Goal: Answer question/provide support

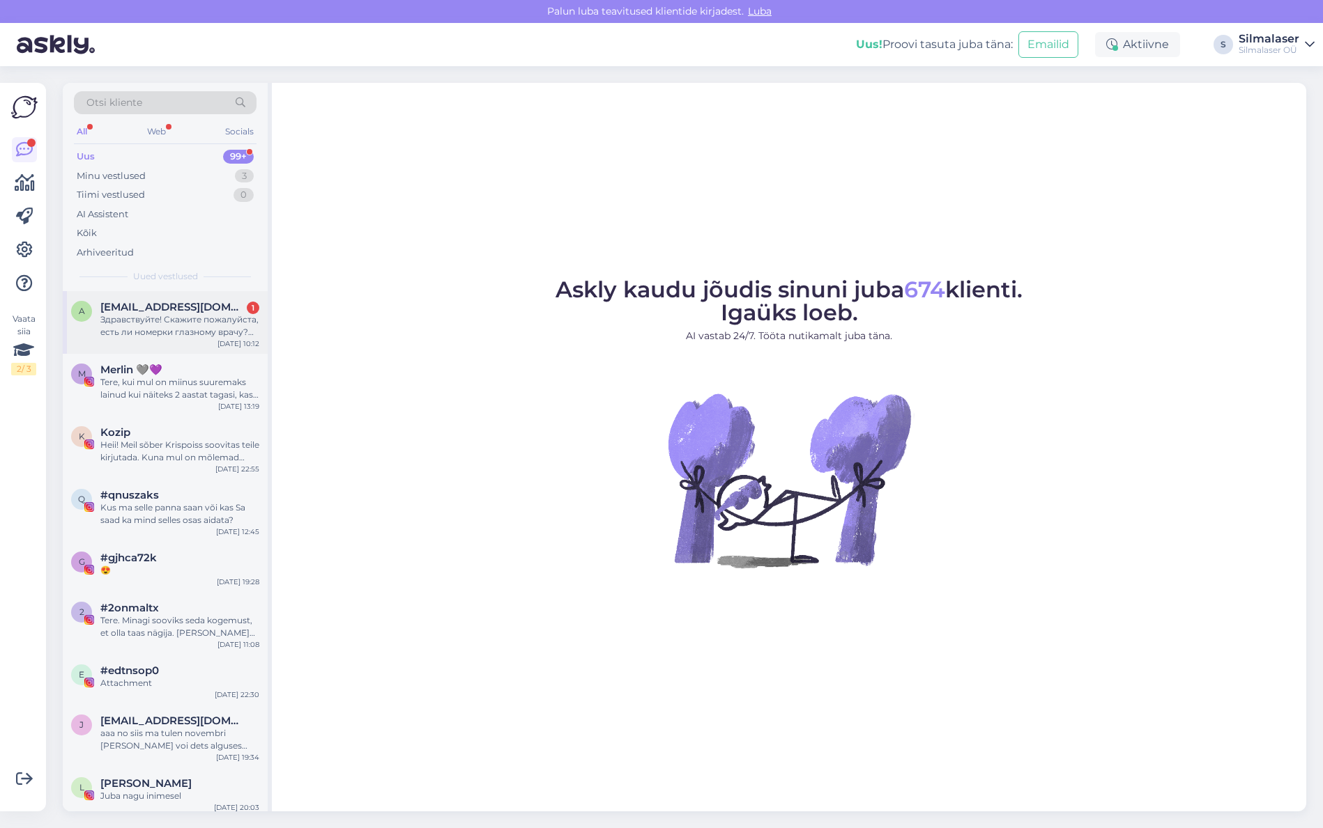
click at [202, 309] on div "[EMAIL_ADDRESS][DOMAIN_NAME] 1" at bounding box center [179, 307] width 159 height 13
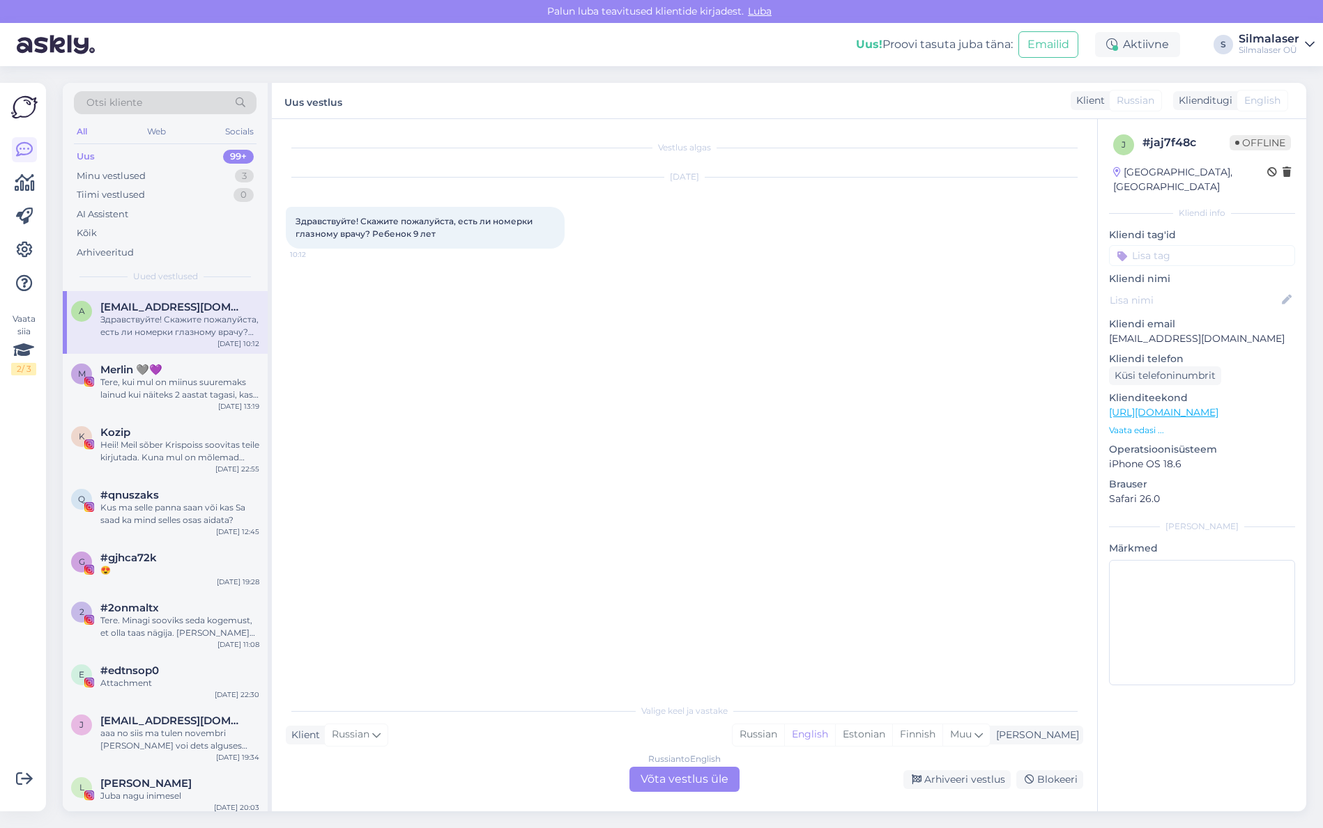
drag, startPoint x: 649, startPoint y: 778, endPoint x: 664, endPoint y: 733, distance: 46.9
click at [649, 778] on div "Russian to English Võta vestlus üle" at bounding box center [684, 779] width 110 height 25
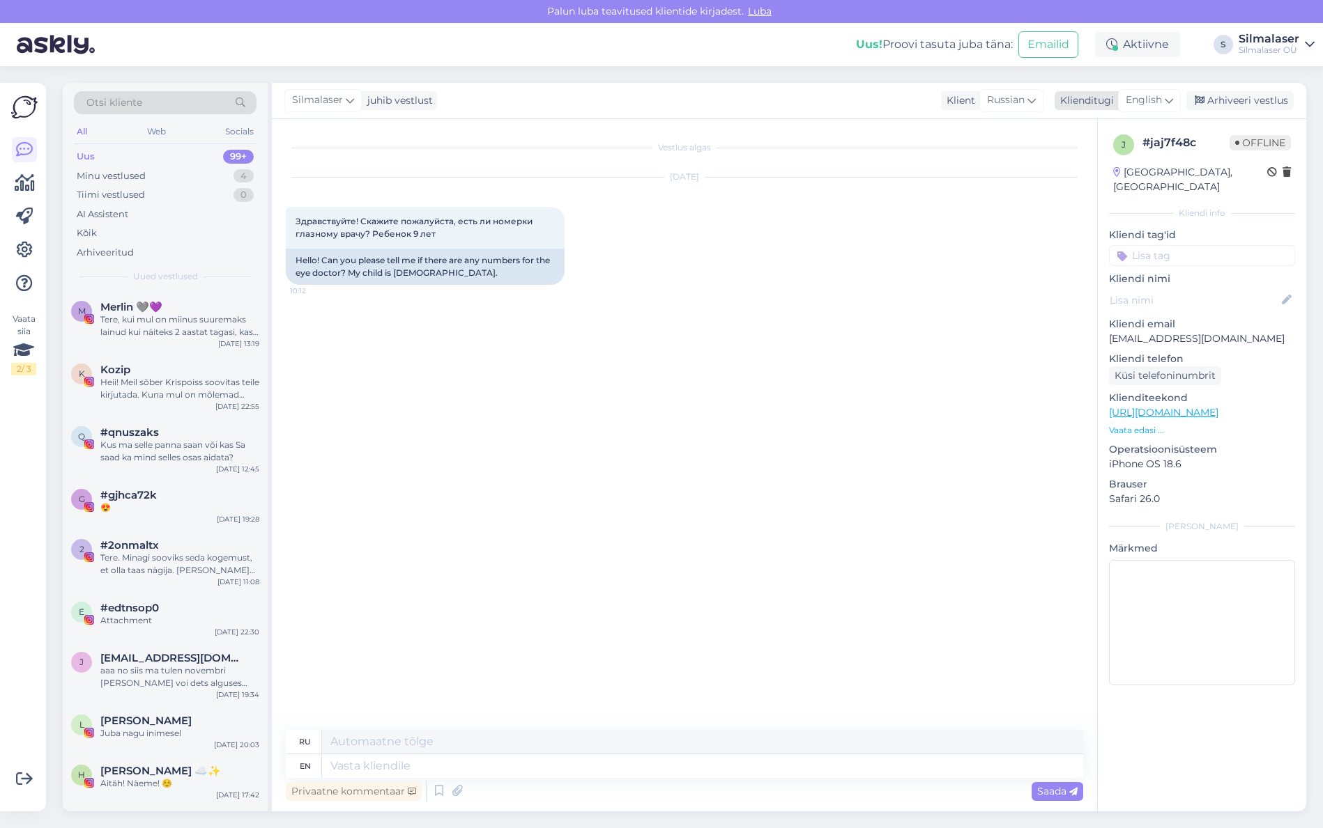
click at [1157, 102] on span "English" at bounding box center [1143, 100] width 36 height 15
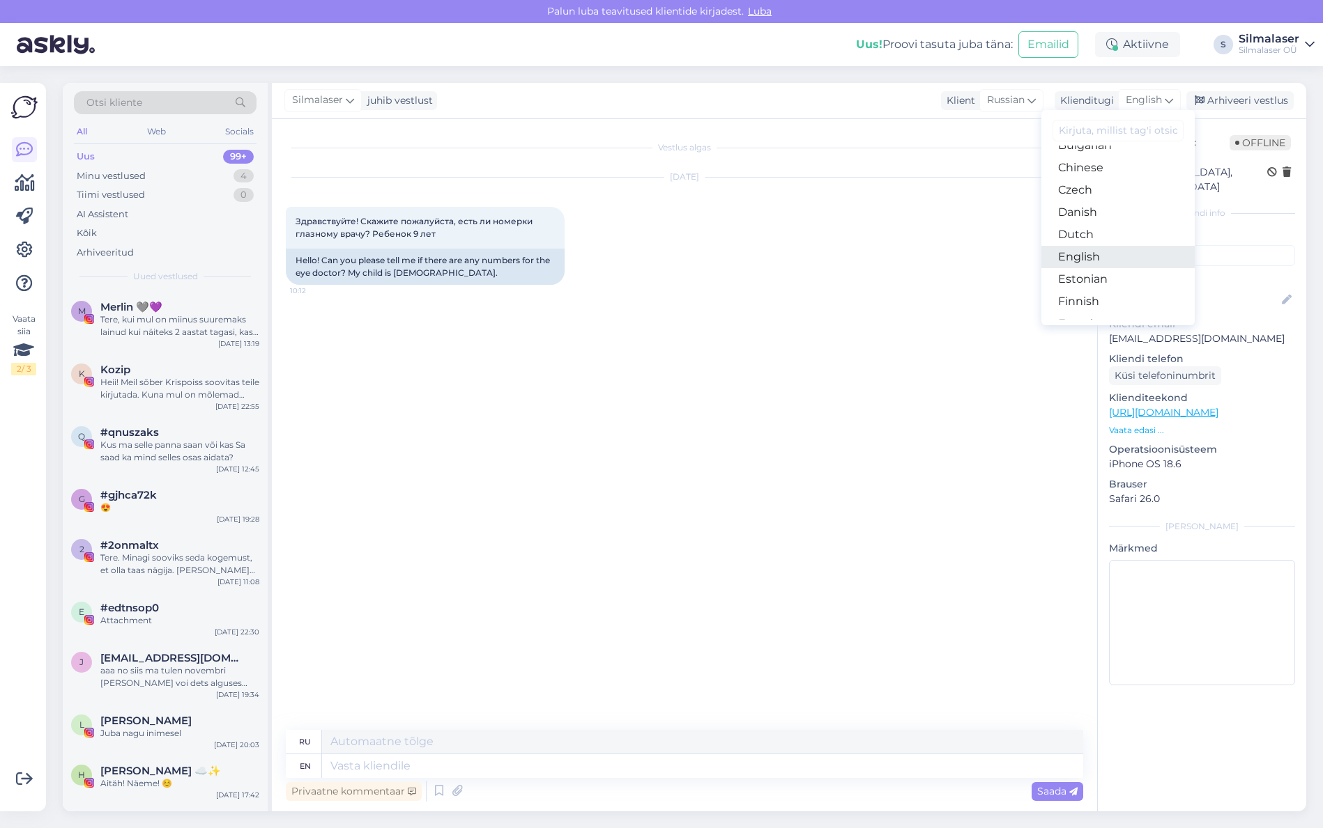
scroll to position [79, 0]
click at [1086, 267] on link "Estonian" at bounding box center [1117, 261] width 153 height 22
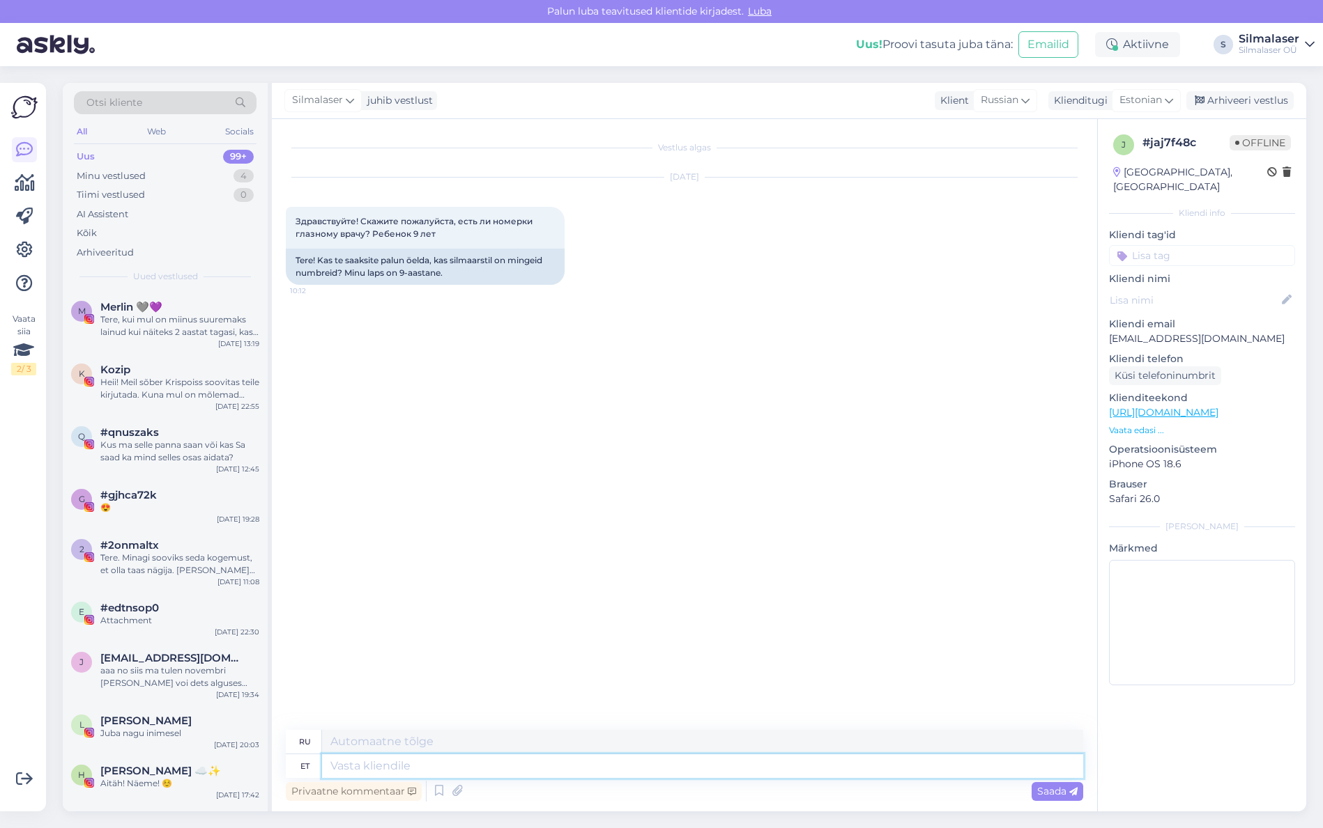
click at [384, 771] on textarea at bounding box center [702, 767] width 761 height 24
type textarea "Tere!"
type textarea "Привет!"
type textarea "Tere! Silmalaseris ei"
type textarea "Привет! Лазер для глаз"
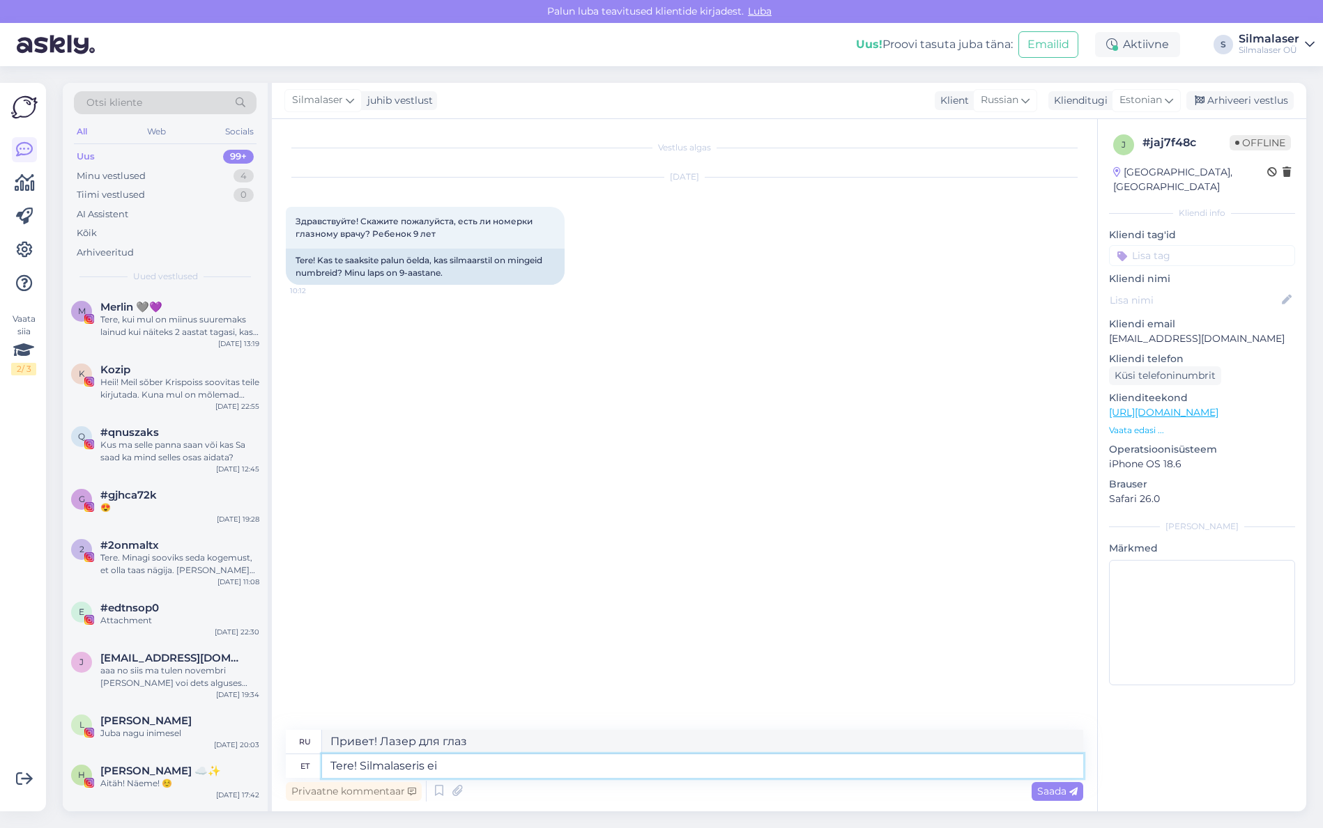
type textarea "Tere! Silmalaseris ei o"
type textarea "Привет! Никакого лазера в глаз."
type textarea "Tere! Silmalaseris ei ole l"
type textarea "Привет! Лазера в глаз нет."
type textarea "Tere! Silmalaseris ei ole laste si"
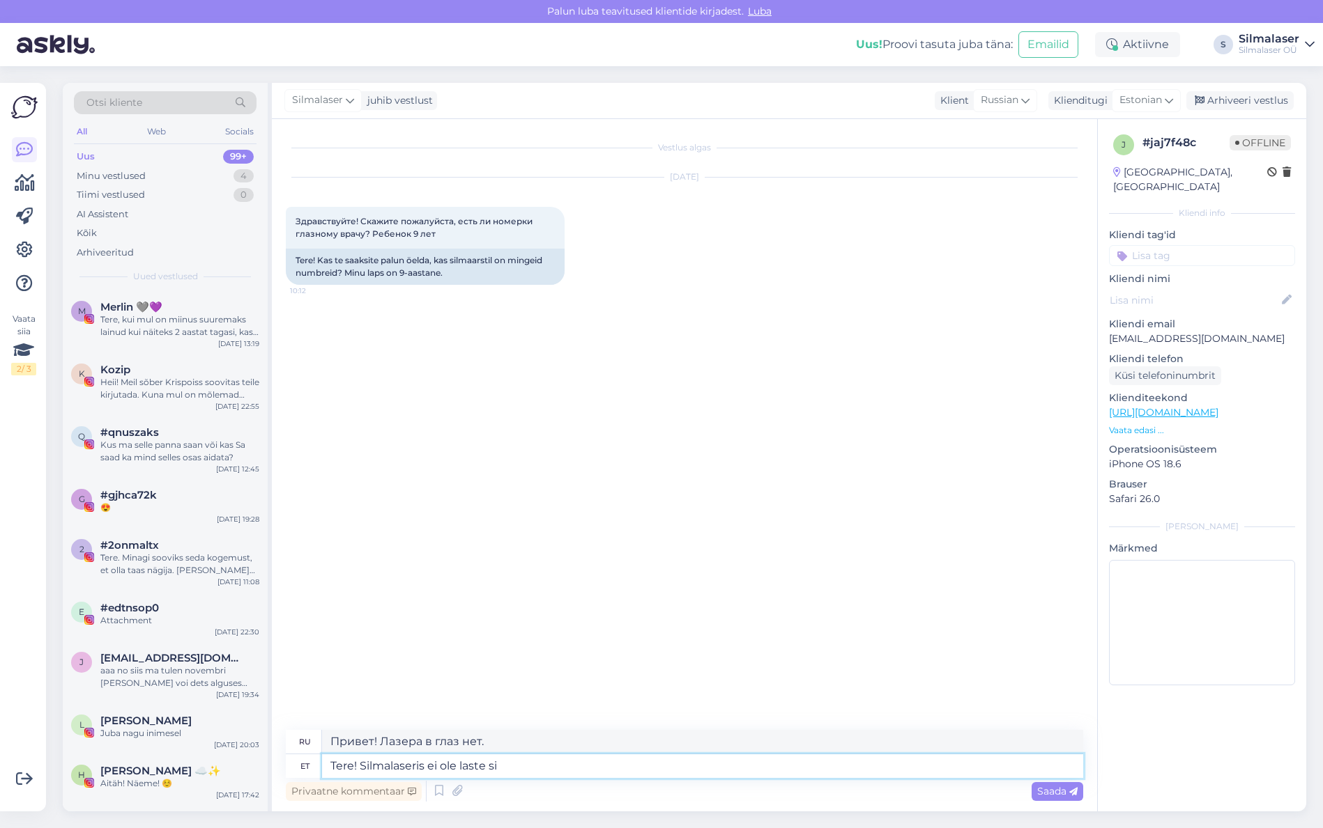
type textarea "Здравствуйте! Детей в лазере нет."
type textarea "Tere! Silmalaseris ei ole laste silmaarsti."
type textarea "Здравствуйте! В клинике Eye Laser нет детского офтальмолога."
drag, startPoint x: 427, startPoint y: 766, endPoint x: 360, endPoint y: 769, distance: 67.7
click at [360, 769] on textarea "Tere! Silmalaseris ei ole laste silmaarsti." at bounding box center [702, 767] width 761 height 24
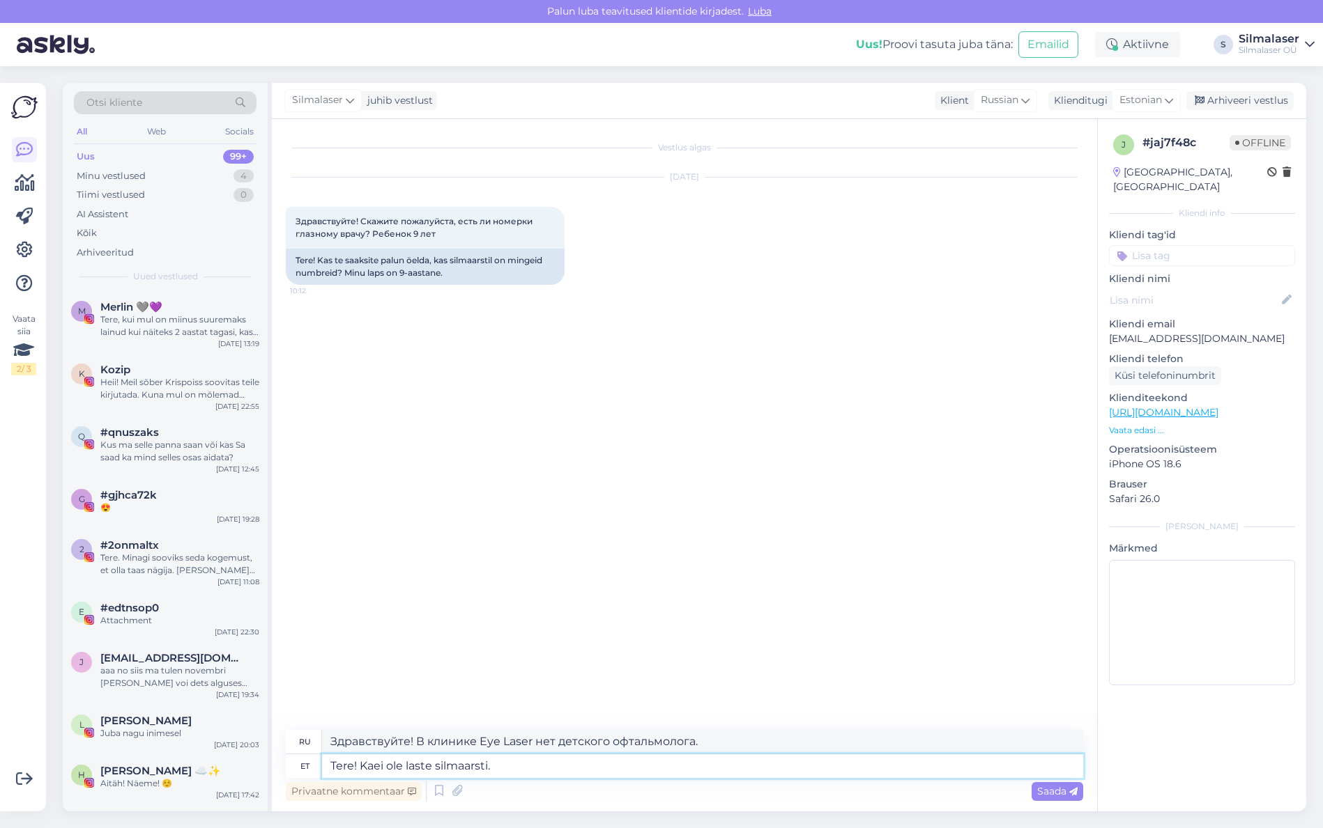
type textarea "Tere! Kahei ole laste silmaarsti."
type textarea "Здравствуйте! Я не детский офтальмолог."
type textarea "Tere! Kahjei ole laste silmaarsti."
type textarea "Здравствуйте! [GEOGRAPHIC_DATA] — детский офтальмолог."
type textarea "Tere! Kahjuei ole laste silmaarsti."
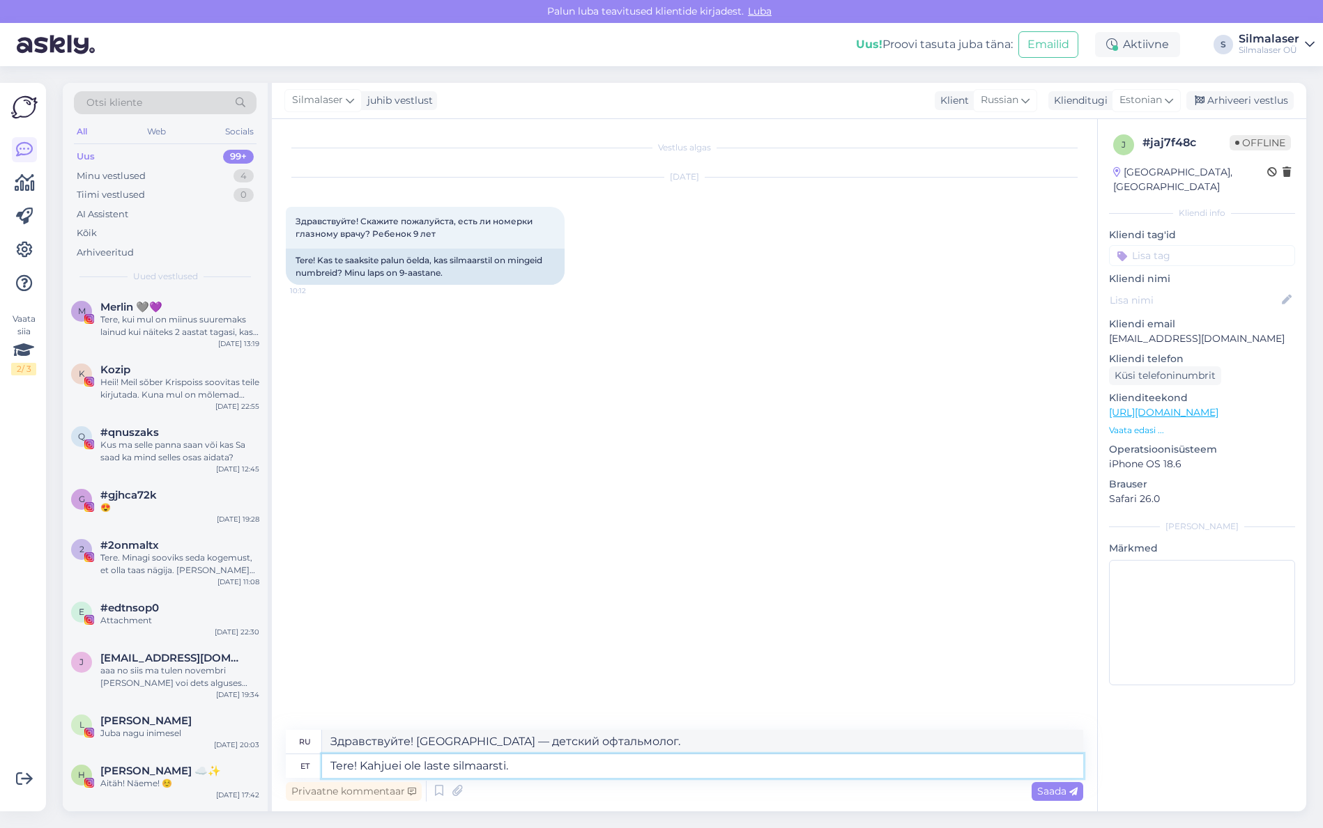
type textarea "Здравствуйте! Извините, я детский офтальмолог."
type textarea "Tere! Kahjukei ole laste silmaarsti."
type textarea "Здравствуйте! К сожалению, детского офтальмолога нет."
type textarea "Tere! Kahjuksei ole laste silmaarsti."
type textarea "Здравствуйте! Извините, я не детский офтальмолог."
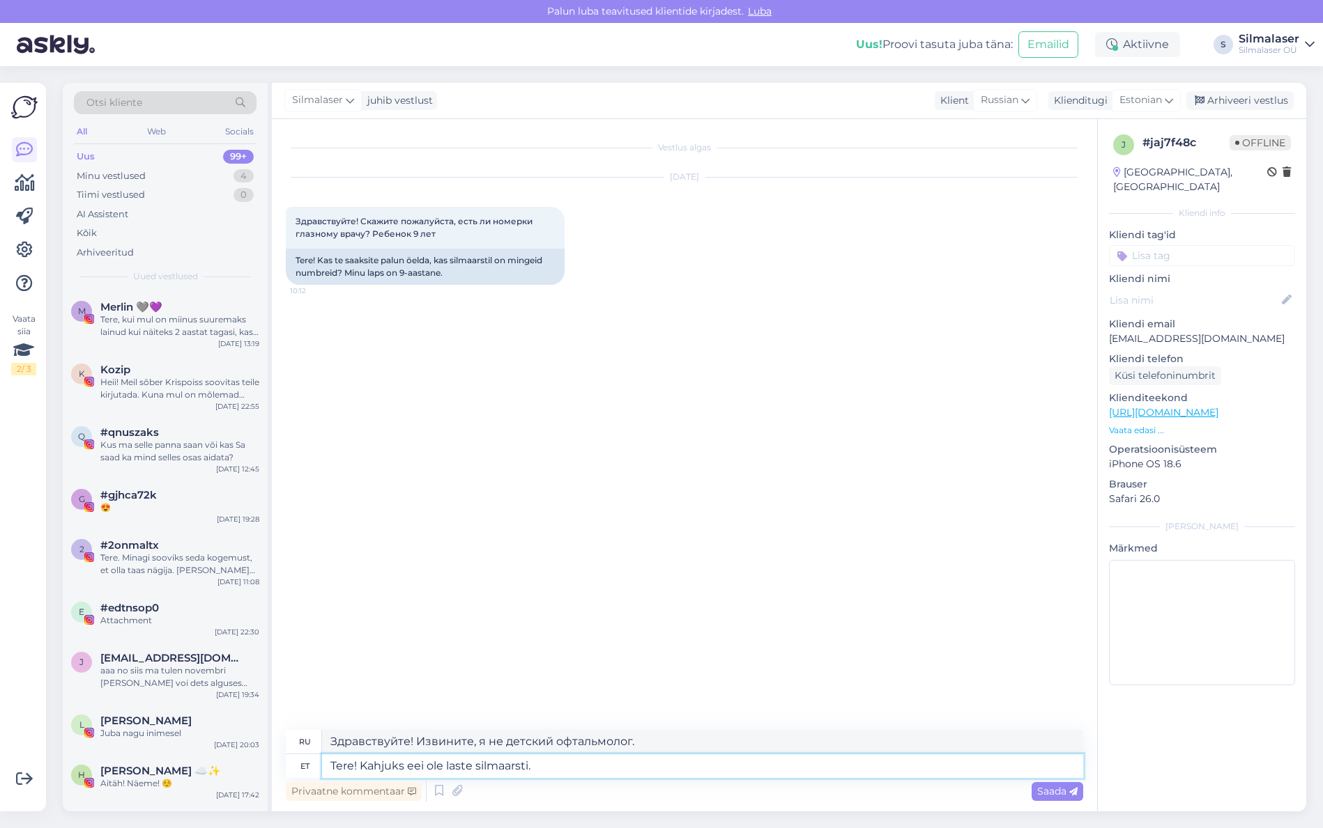
type textarea "Tere! Kahjuks eiei ole laste silmaarsti."
type textarea "Здравствуйте! К сожалению, детского офтальмолога нет."
type textarea "Tere! Kahjuks ei oei ole laste silmaarsti."
type textarea "Здравствуйте! К сожалению, я не детский офтальмолог."
type textarea "Tere! Kahjuks ei oleei ole laste silmaarsti."
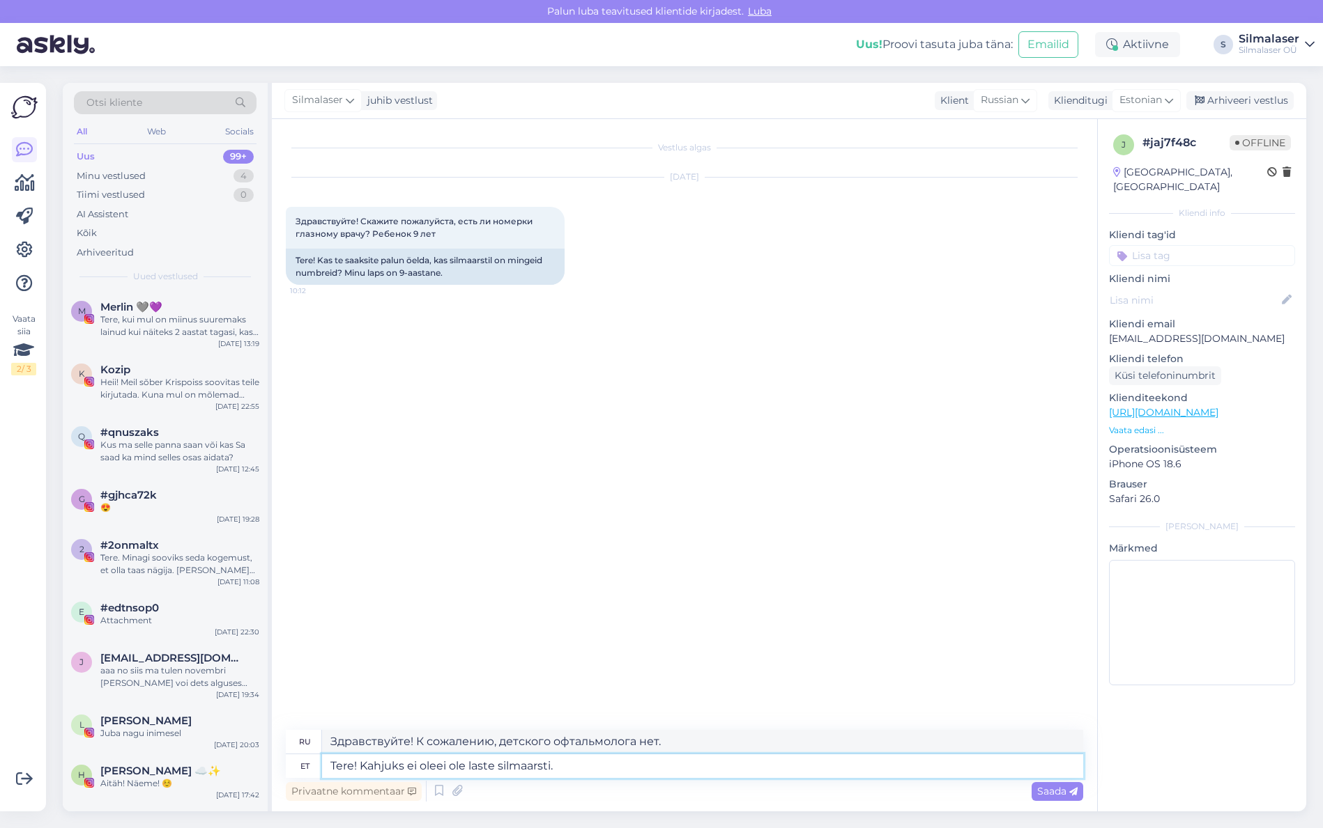
type textarea "Здравствуйте! К сожалению, у нас нет детского офтальмолога."
type textarea "Tere! Kahjuks ei ole ei ole laste silmaarsti."
type textarea "Здравствуйте! К сожалению, детского офтальмолога нет."
type textarea "Tere! Kahjuks ei ole silei ole laste silmaarsti."
type textarea "Здравствуйте! К сожалению, это не детский офтальмолог."
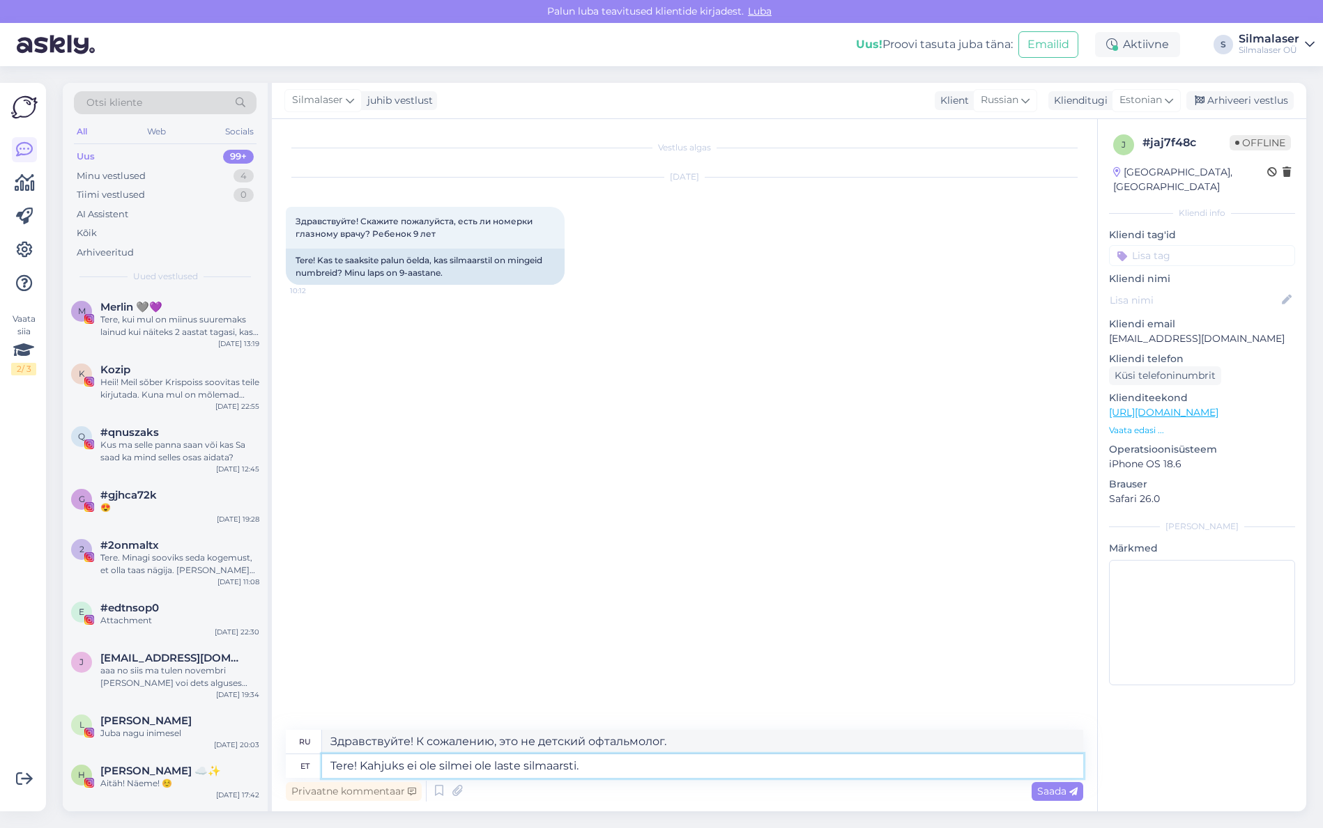
type textarea "Tere! Kahjuks ei ole silmaei ole laste silmaarsti."
type textarea "Здравствуйте! К сожалению, в Силмее нет детского офтальмолога."
type textarea "Tere! Kahjuks ei ole silmalei ole laste silmaarsti."
type textarea "Здравствуйте! К сожалению, детского офтальмолога нет."
type textarea "Tere! Kahjuks ei ole silmalaei ole laste silmaarsti."
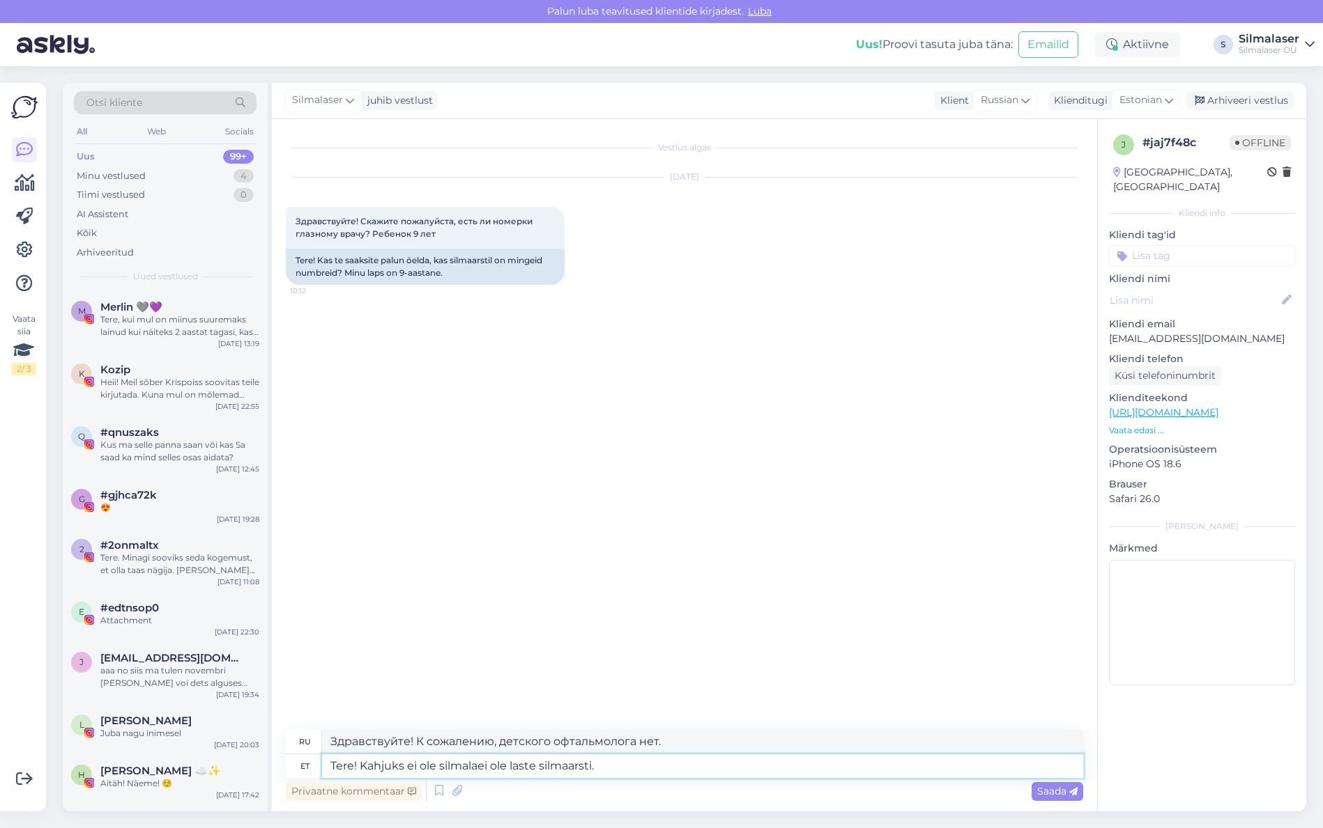
type textarea "Здравствуйте! К сожалению, в Силмалее нет детского офтальмолога."
type textarea "Tere! Kahjuks ei ole silmalasei ole laste silmaarsti."
type textarea "Здравствуйте! К сожалению, в клинике нет детского офтальмолога."
type textarea "Tere! Kahjuks ei ole silmalaseei ole laste silmaarsti."
type textarea "Здравствуйте! К сожалению, детского офтальмолога нет."
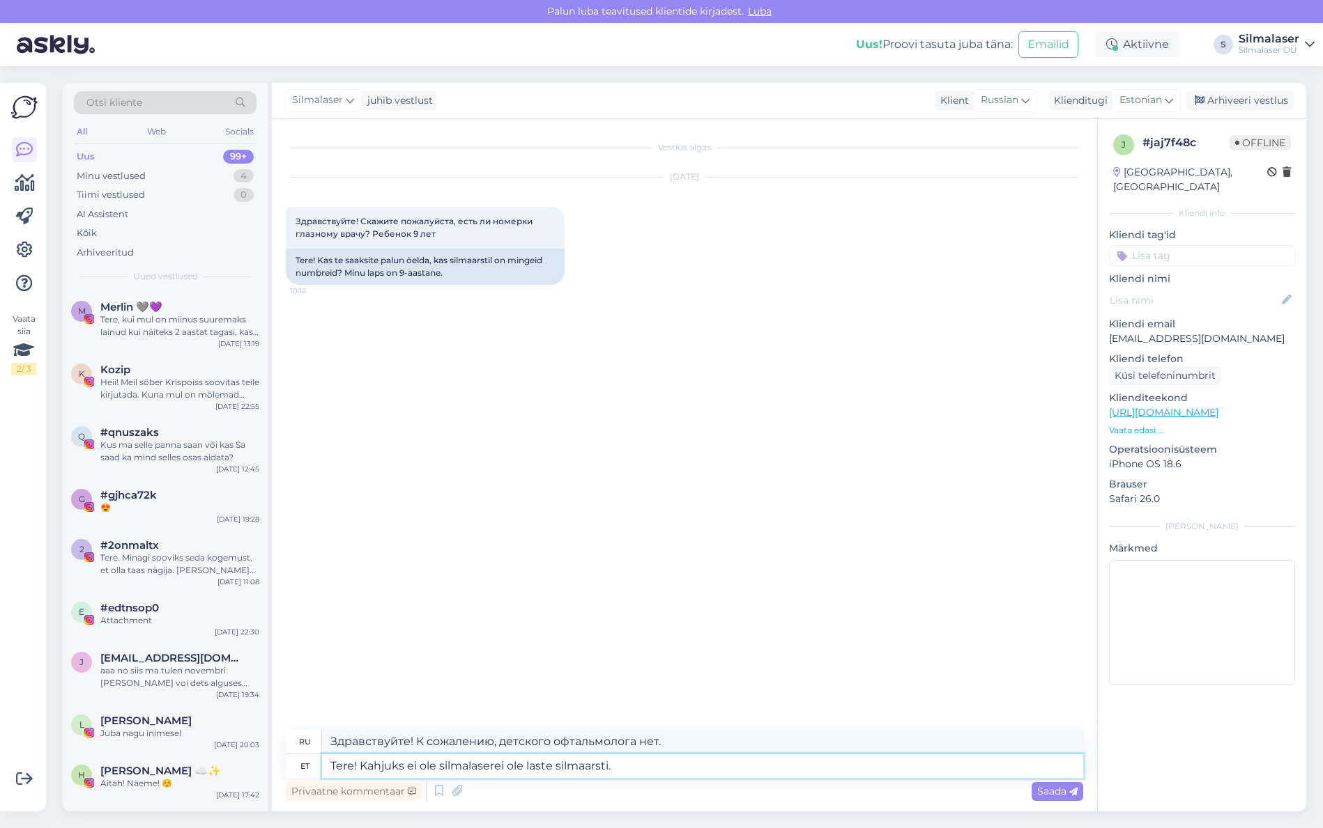
type textarea "Tere! Kahjuks ei ole silmalaseriei ole laste silmaarsti."
type textarea "Здравствуйте! К сожалению, в нашей глазной клинике нет детского офтальмолога."
type textarea "Tere! Kahjuks ei ole silmalaserisei ole laste silmaarsti."
type textarea "Здравствуйте! К сожалению, в клинике Eye Laser Series нет детского офтальмолога."
type textarea "Tere! Kahjuks ei ole silmalaseris ei ole laste silmaarsti."
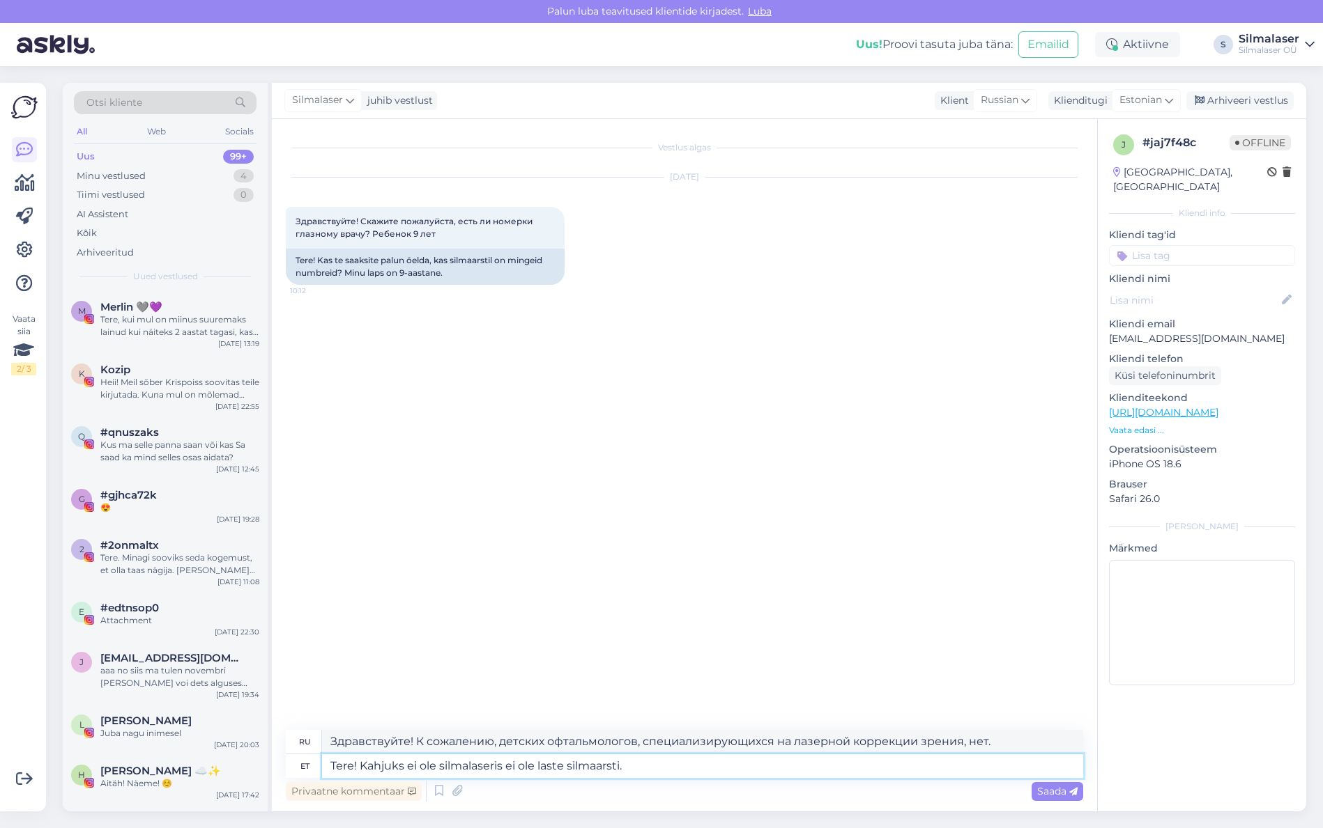
type textarea "Здравствуйте! К сожалению, в клинике Eye Laser нет детского офтальмолога."
type textarea "Tere! Kahjuks ei ole silmalaseris [PERSON_NAME] silmaarsti."
type textarea "Здравствуйте! К сожалению, в клинике лазерной коррекции зрения нет детского офт…"
type textarea "Tere! Kahjuks ei ole silmalaseris [PERSON_NAME] silmaarsti."
type textarea "Здравствуйте! К сожалению, в нашей глазной клинике нет детского офтальмолога."
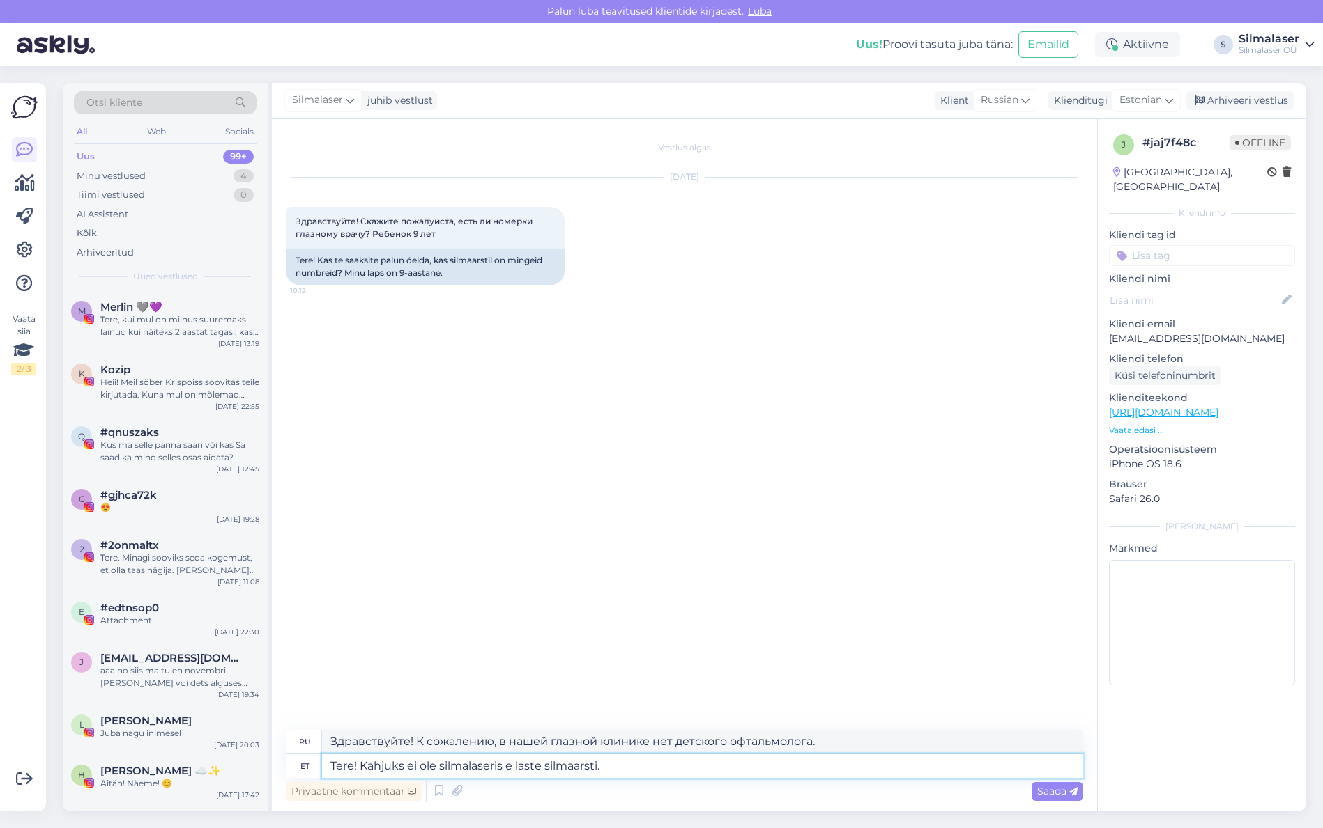
type textarea "Tere! Kahjuks ei ole silmalaseris laste silmaarsti."
type textarea "Здравствуйте! К сожалению, в клинике Eye Laser нет детского офтальмолога."
type textarea "Tere! Kahjuks ei ole silmalase laste silmaarsti."
type textarea "Здравствуйте! К сожалению, в детской офтальмологии нет лазера для коррекции зре…"
type textarea "Tere! Kahjuks ei ole silmalas laste silmaarsti."
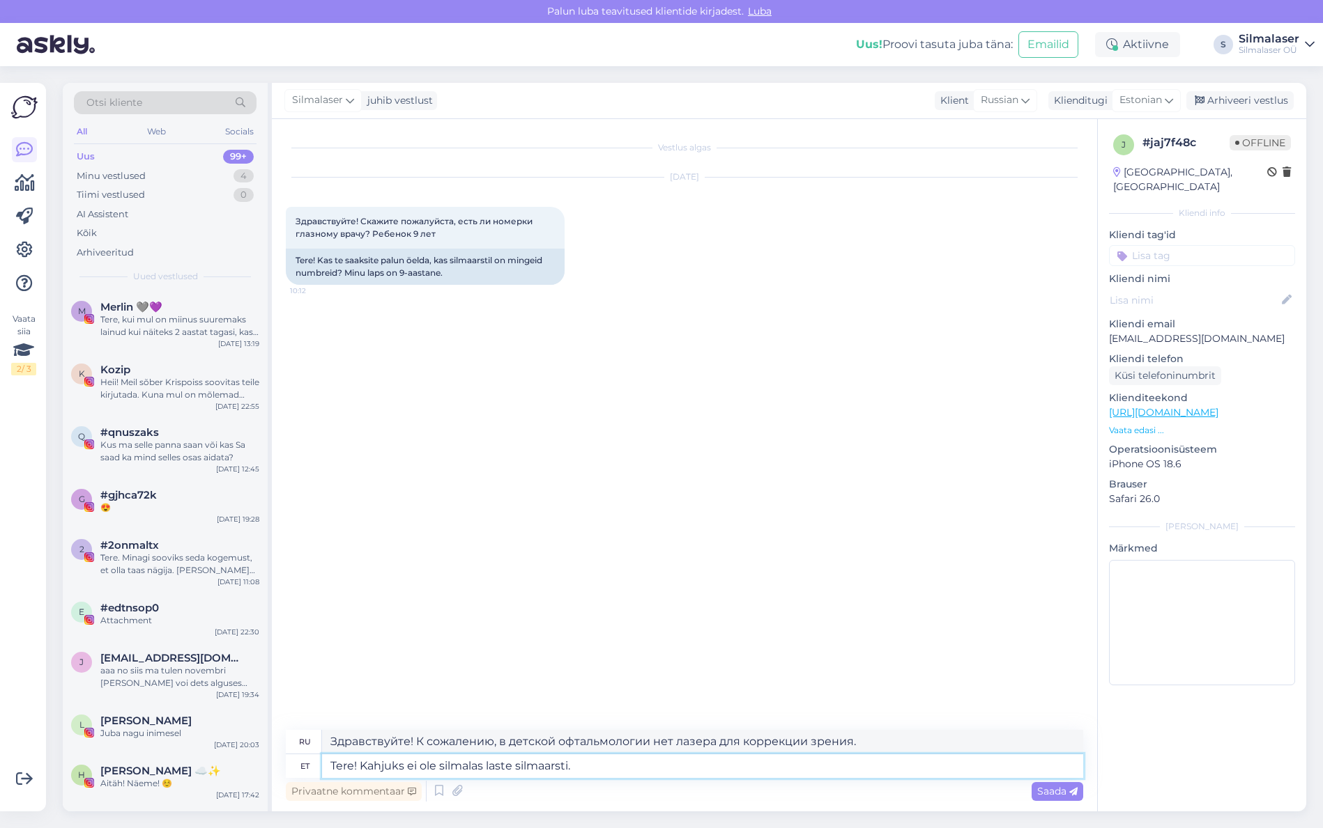
type textarea "Здравствуйте! К сожалению, в отоларингологии нет детского офтальмолога."
type textarea "Tere! Kahjuks ei ole silmala laste silmaarsti."
type textarea "Здравствуйте! К сожалению, в нашей глазной клинике нет детского офтальмолога."
type textarea "Tere! Kahjuks ei ole silmal laste silmaarsti."
type textarea "Здравствуйте! К сожалению, в этом районе нет детского офтальмолога."
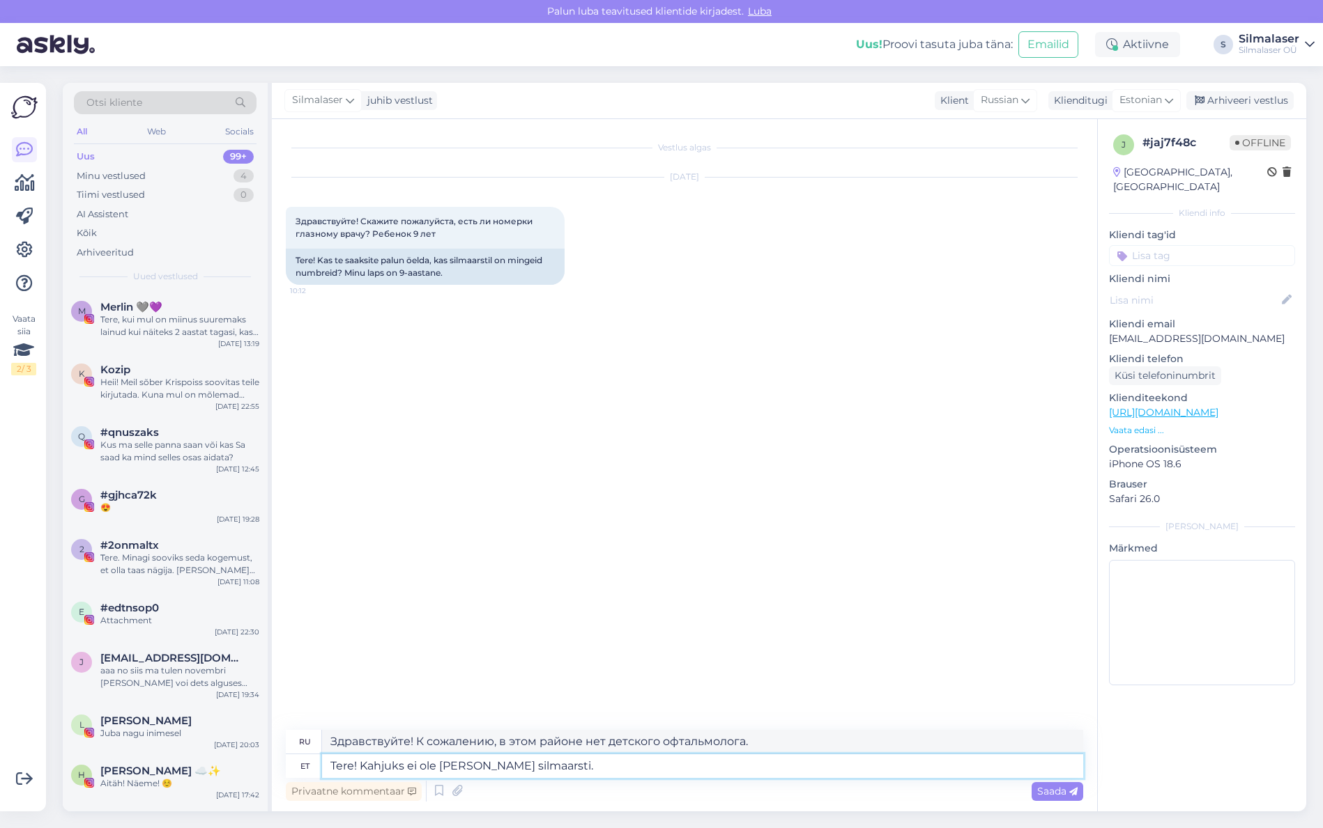
type textarea "Tere! Kahjuks ei ole silm laste silmaarsti."
type textarea "Здравствуйте! К сожалению, детского офтальмолога нет."
type textarea "Tere! Kahjuks ei ole si laste silmaarsti."
type textarea "Здравствуйте! К сожалению, глаз не детский офтальмолог."
type textarea "Tere! Kahjuks ei ole s laste silmaarsti."
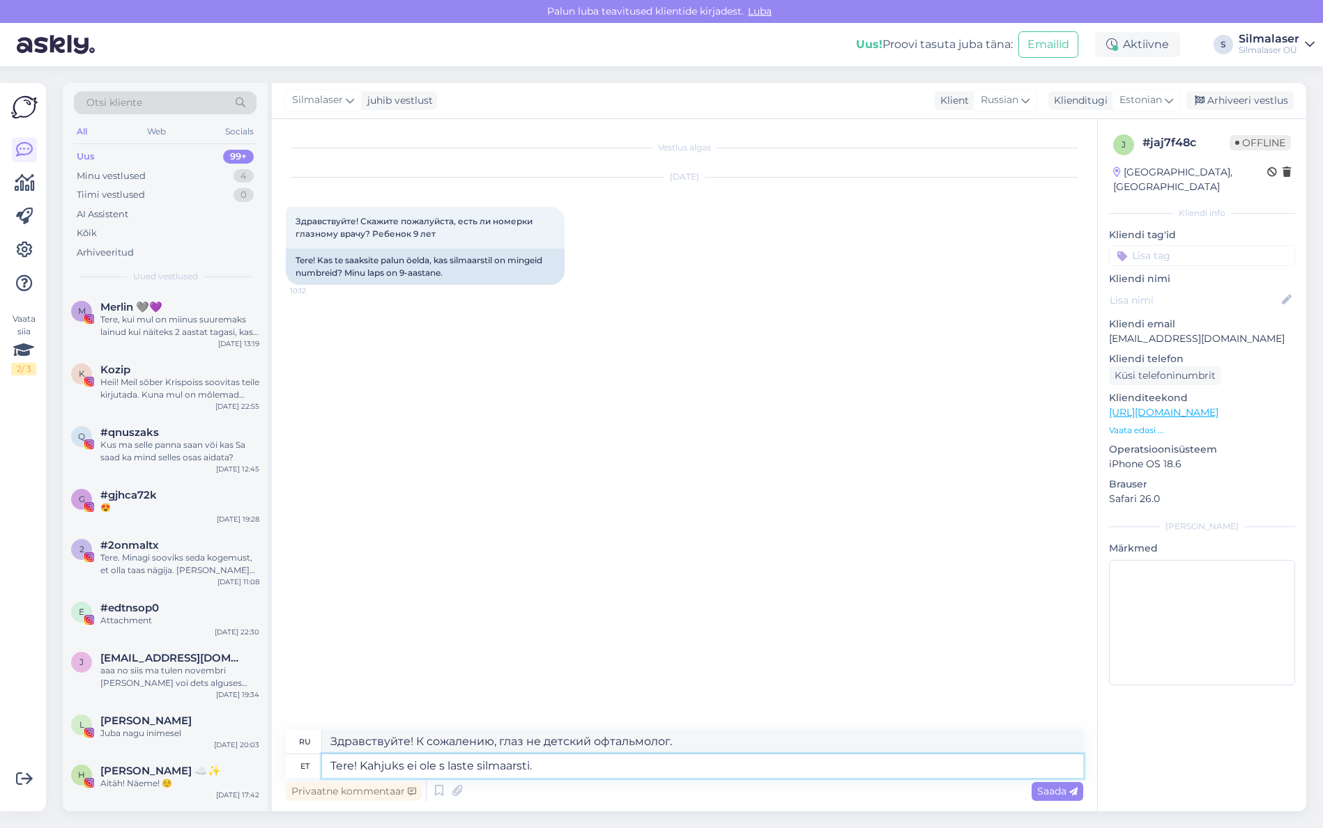
type textarea "Здравствуйте! К сожалению, детского офтальмолога нет."
type textarea "Tere! Kahjuks ei ole meie laste silmaarsti."
type textarea "Здравствуйте! К сожалению, у меня нет детского офтальмолога."
type textarea "Tere! Kahjuks ei ole meie laste silmaarsti."
type textarea "Здравствуйте! К сожалению, у нас нет детского офтальмолога."
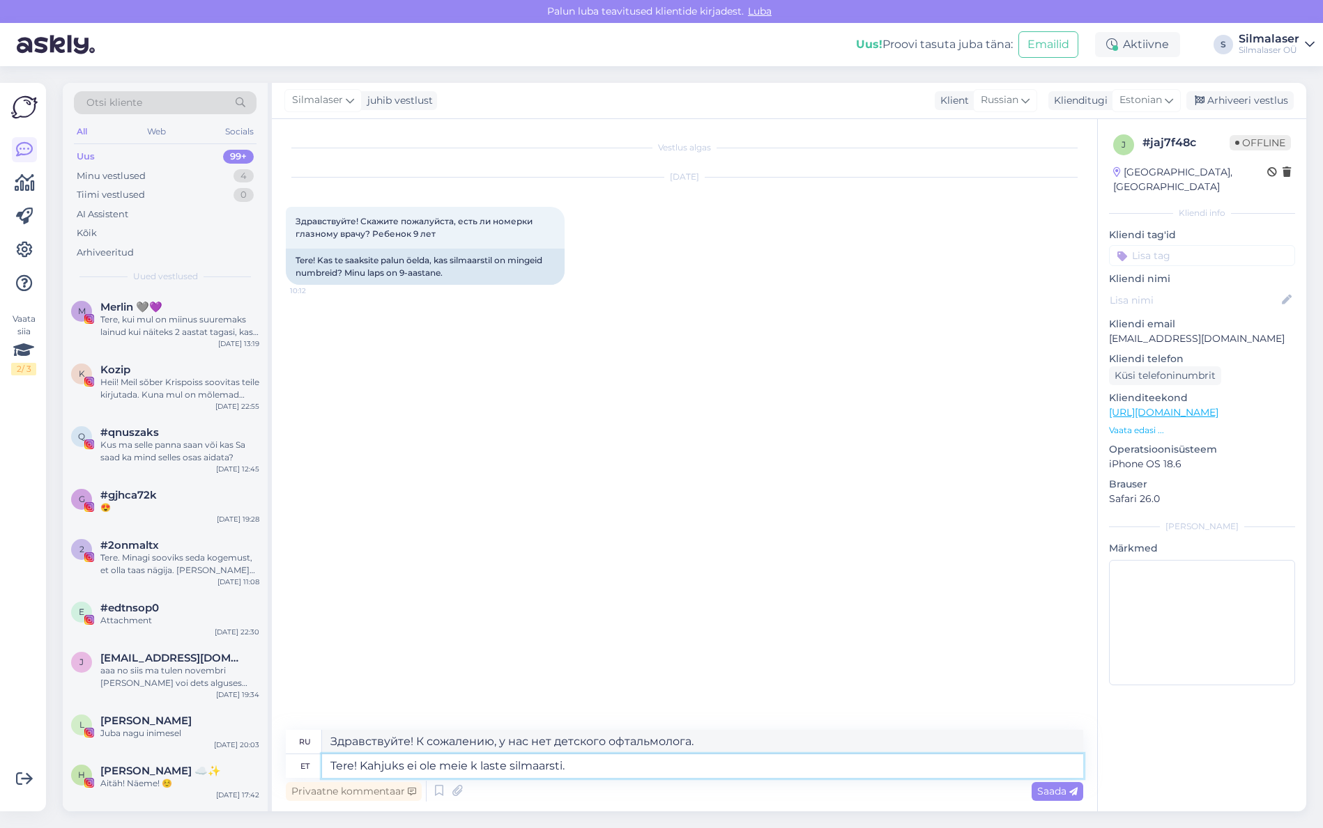
type textarea "Tere! Kahjuks ei ole meie [PERSON_NAME] silmaarsti."
type textarea "Здравствуйте! К сожалению, в нашем районе нет детского офтальмолога."
type textarea "Tere! Kahjuks ei ole meie kliin laste silmaarsti."
type textarea "Здравствуйте! К сожалению, в нашей клинике нет детского офтальмолога."
type textarea "Tere! Kahjuks ei ole meie kliinikus laste silmaarsti."
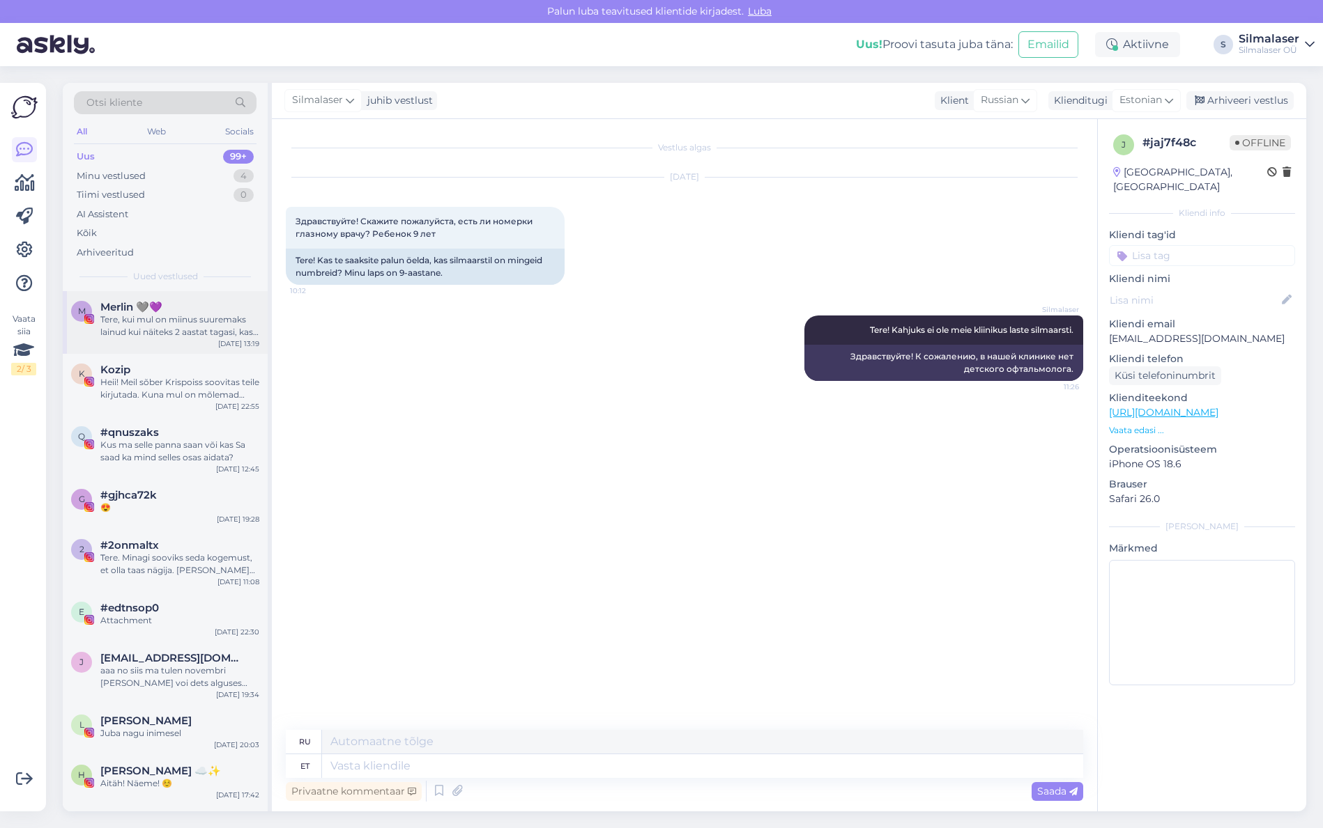
click at [190, 306] on div "Merlin 🩶💜" at bounding box center [179, 307] width 159 height 13
